Goal: Use online tool/utility: Utilize a website feature to perform a specific function

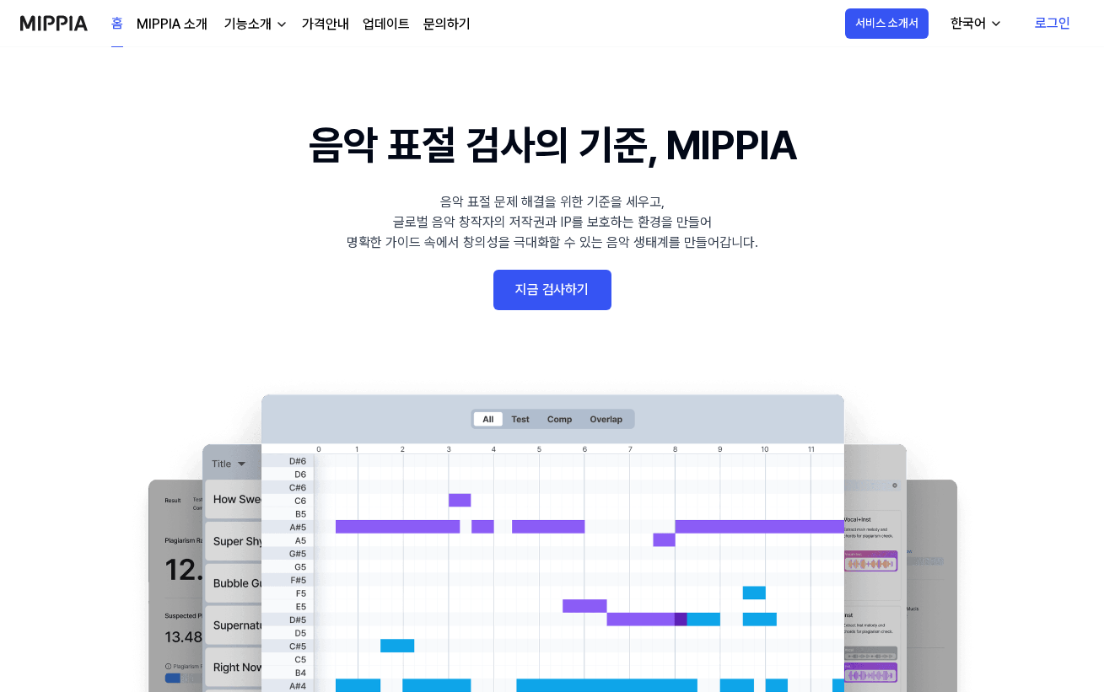
click at [579, 304] on link "지금 검사하기" at bounding box center [552, 290] width 118 height 40
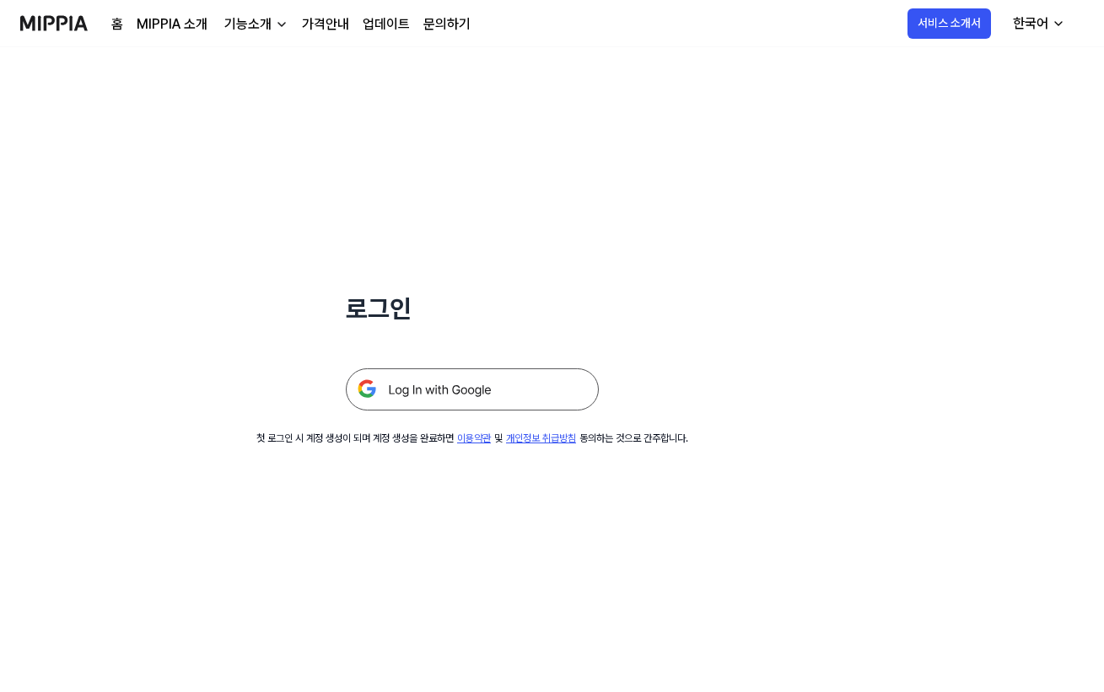
click at [494, 395] on img at bounding box center [472, 390] width 253 height 42
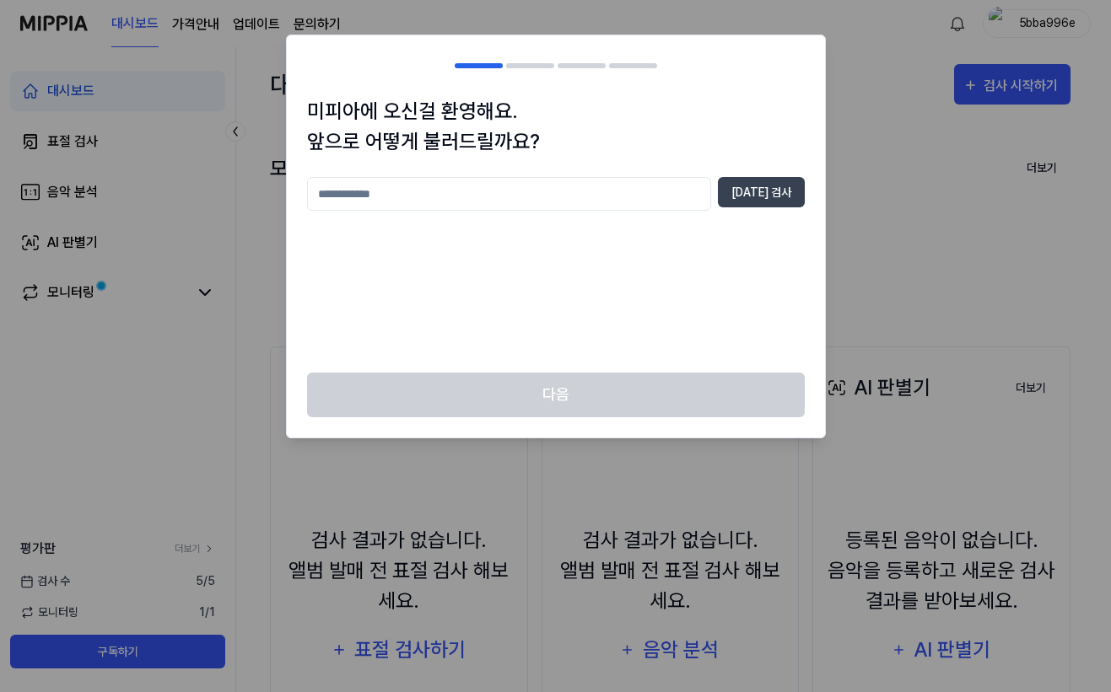
click at [435, 189] on input "text" at bounding box center [509, 194] width 404 height 34
type input "*"
type input "******"
click at [734, 191] on button "[DATE] 검사" at bounding box center [761, 192] width 87 height 30
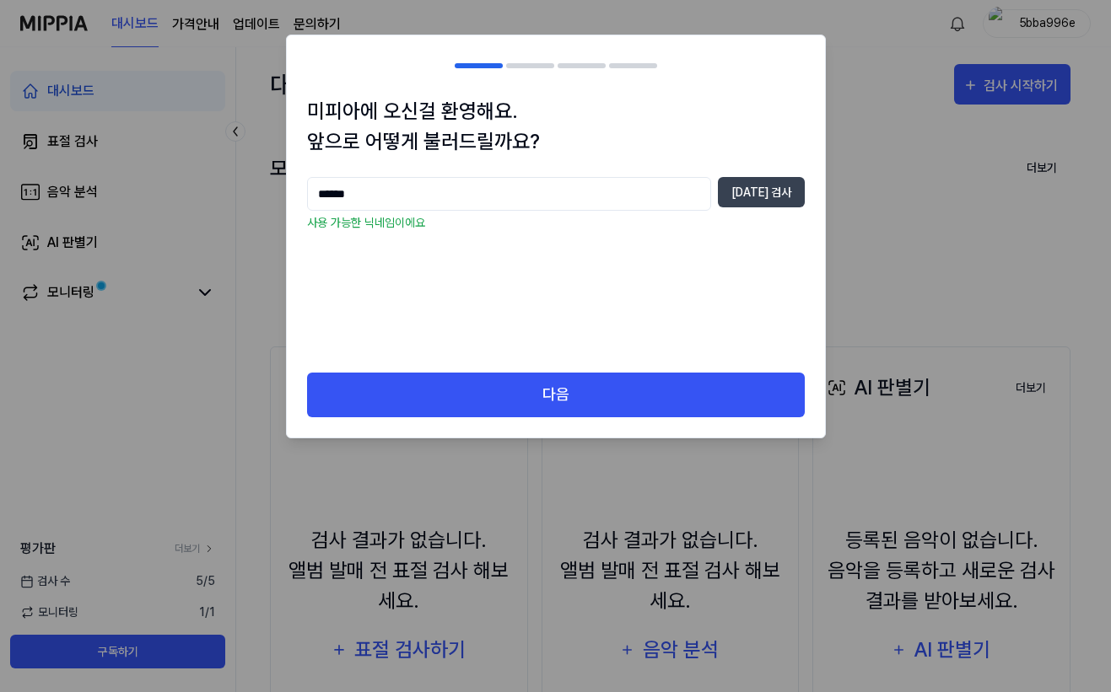
click at [535, 432] on div "다음" at bounding box center [556, 405] width 538 height 65
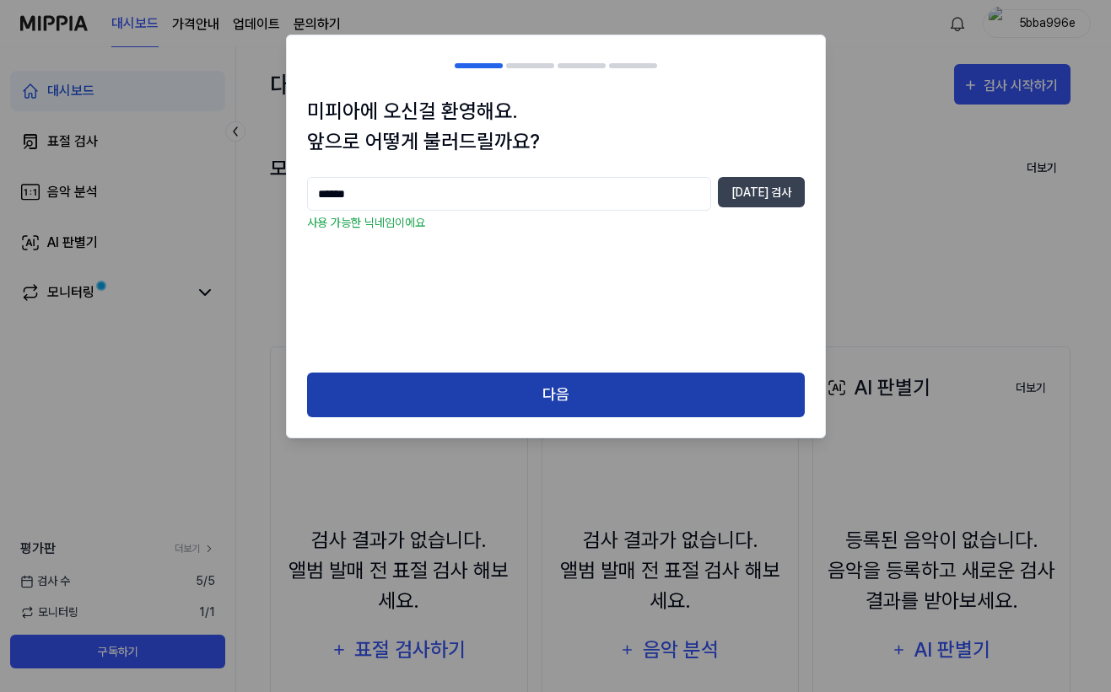
click at [515, 404] on button "다음" at bounding box center [556, 395] width 498 height 45
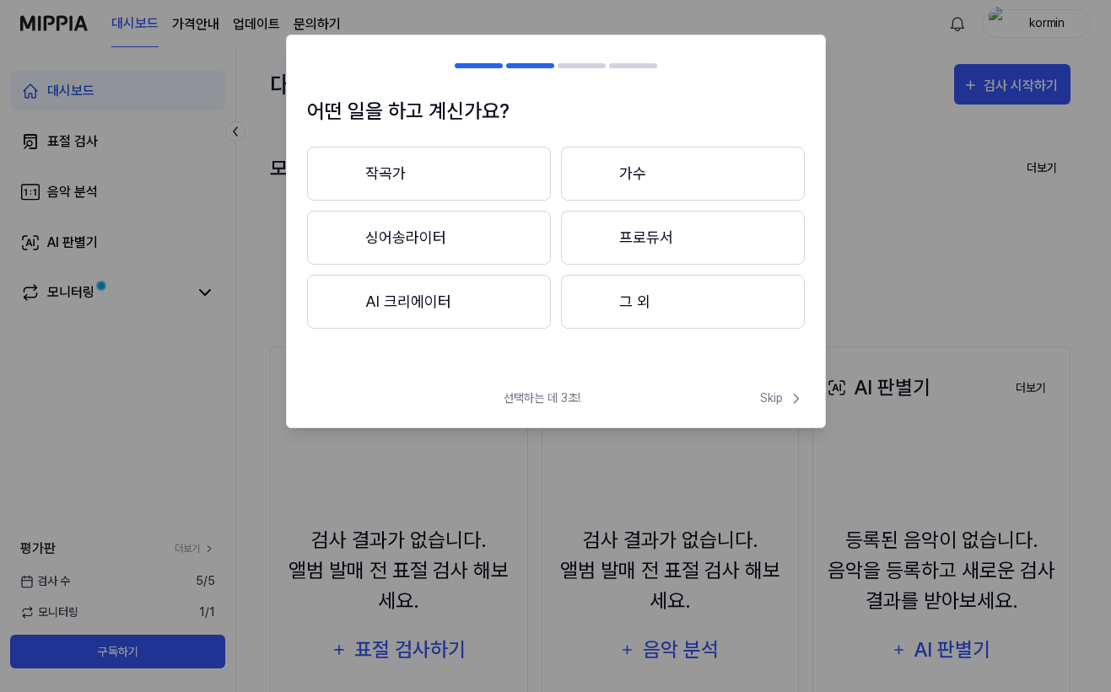
click at [450, 194] on button "작곡가" at bounding box center [429, 174] width 244 height 54
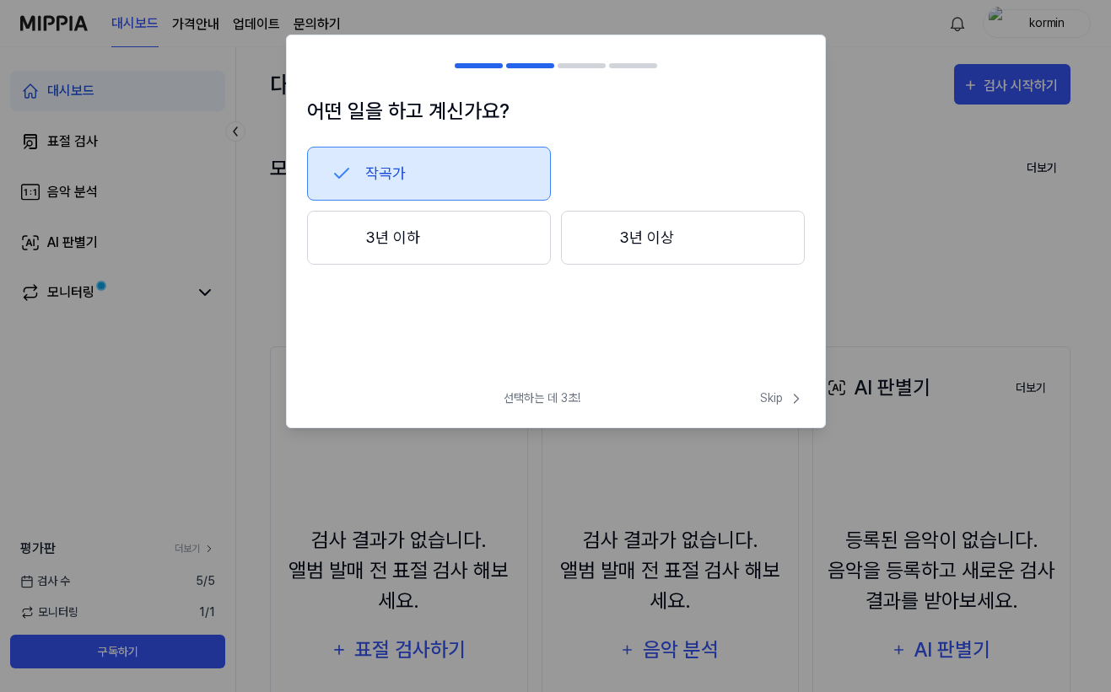
click at [457, 228] on button "3년 이하" at bounding box center [429, 238] width 244 height 54
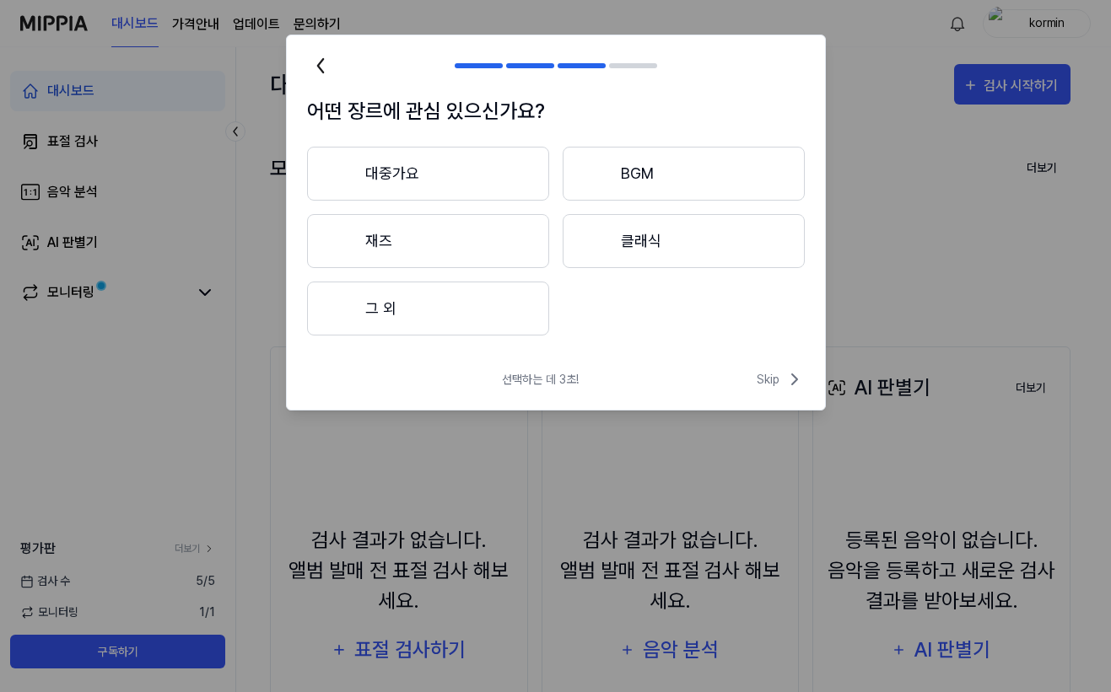
click at [449, 179] on button "대중가요" at bounding box center [428, 174] width 242 height 54
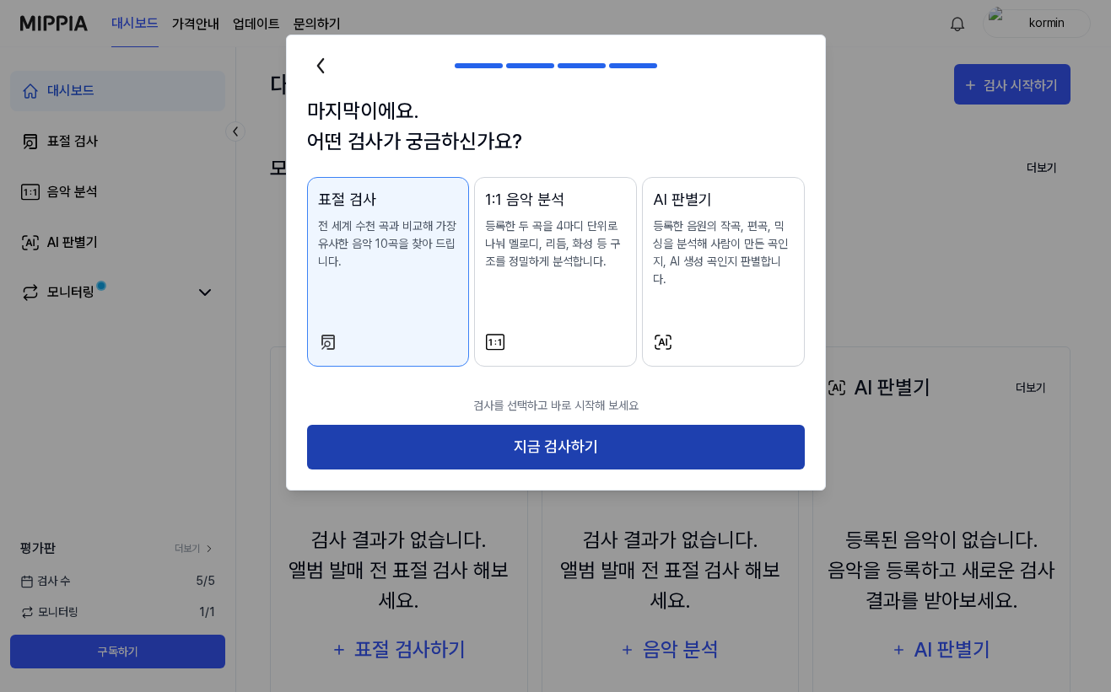
click at [654, 433] on button "지금 검사하기" at bounding box center [556, 447] width 498 height 45
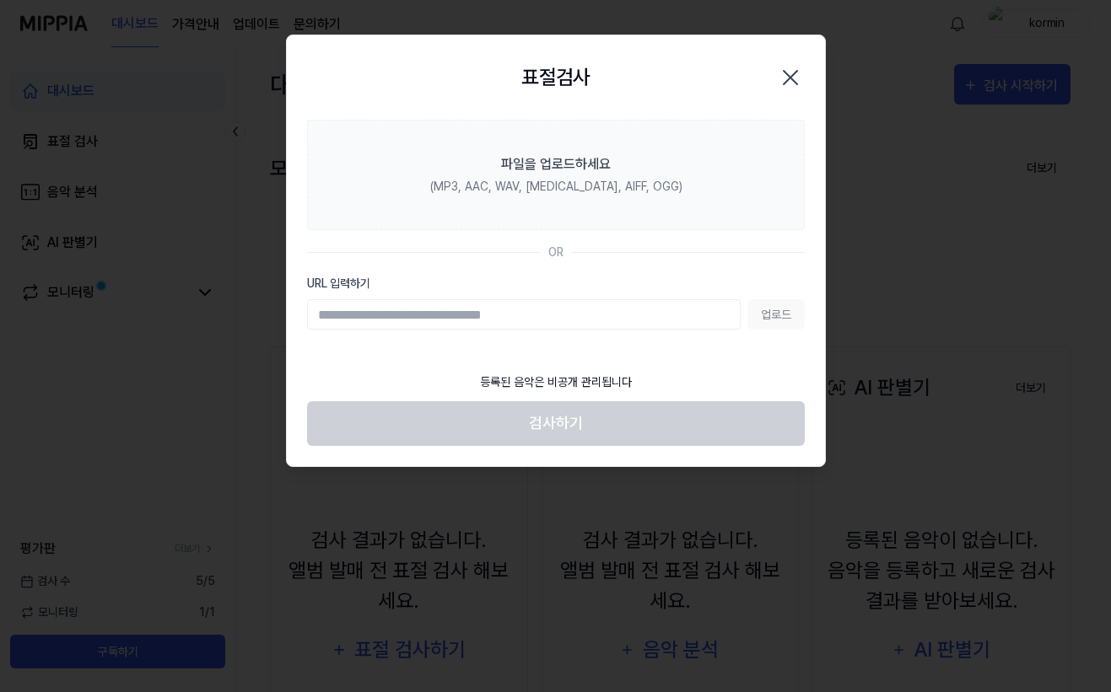
click at [478, 325] on input "URL 입력하기" at bounding box center [524, 314] width 434 height 30
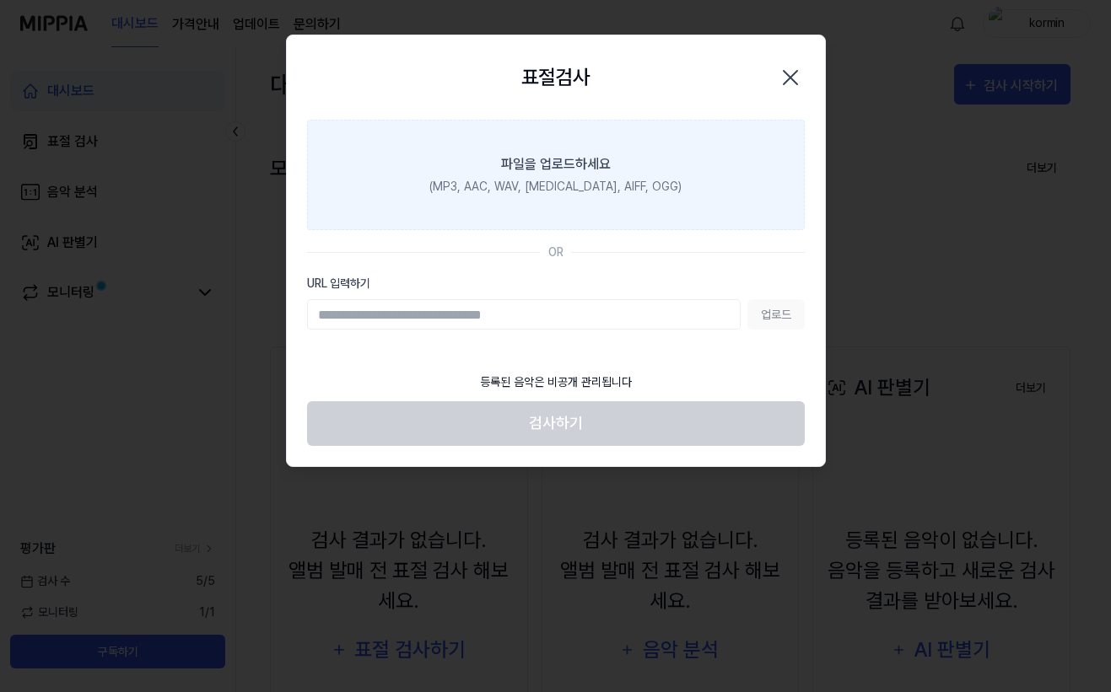
click at [644, 164] on label "파일을 업로드하세요 (MP3, AAC, WAV, [MEDICAL_DATA], AIFF, OGG)" at bounding box center [556, 175] width 498 height 110
click at [0, 0] on input "파일을 업로드하세요 (MP3, AAC, WAV, [MEDICAL_DATA], AIFF, OGG)" at bounding box center [0, 0] width 0 height 0
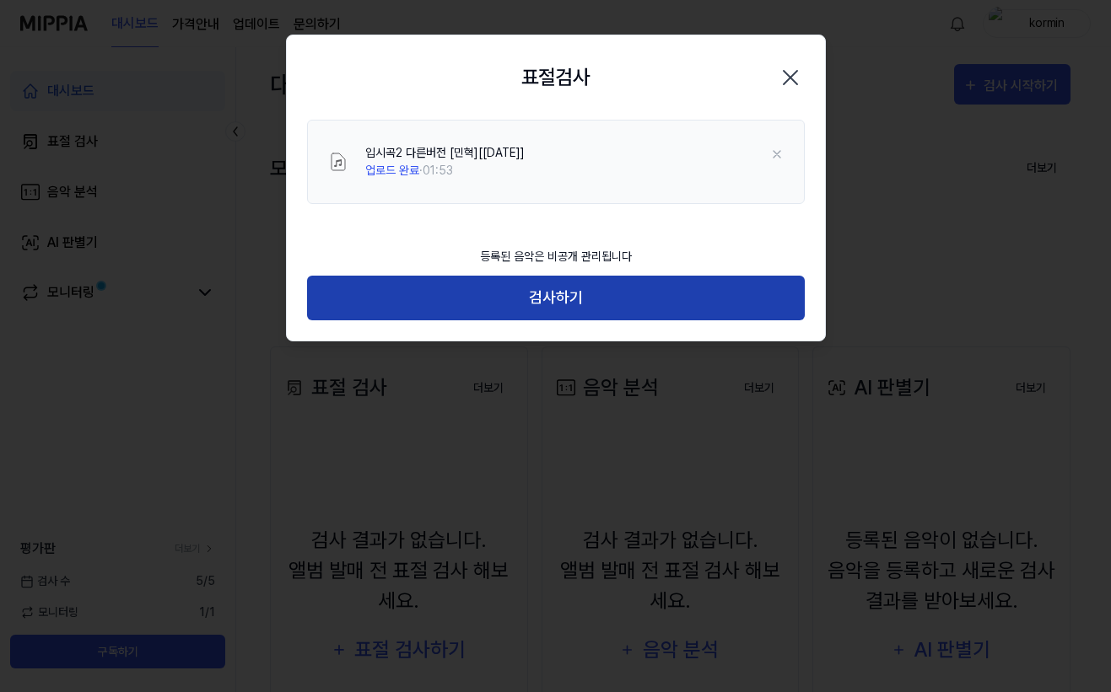
click at [546, 302] on button "검사하기" at bounding box center [556, 298] width 498 height 45
